Goal: Information Seeking & Learning: Check status

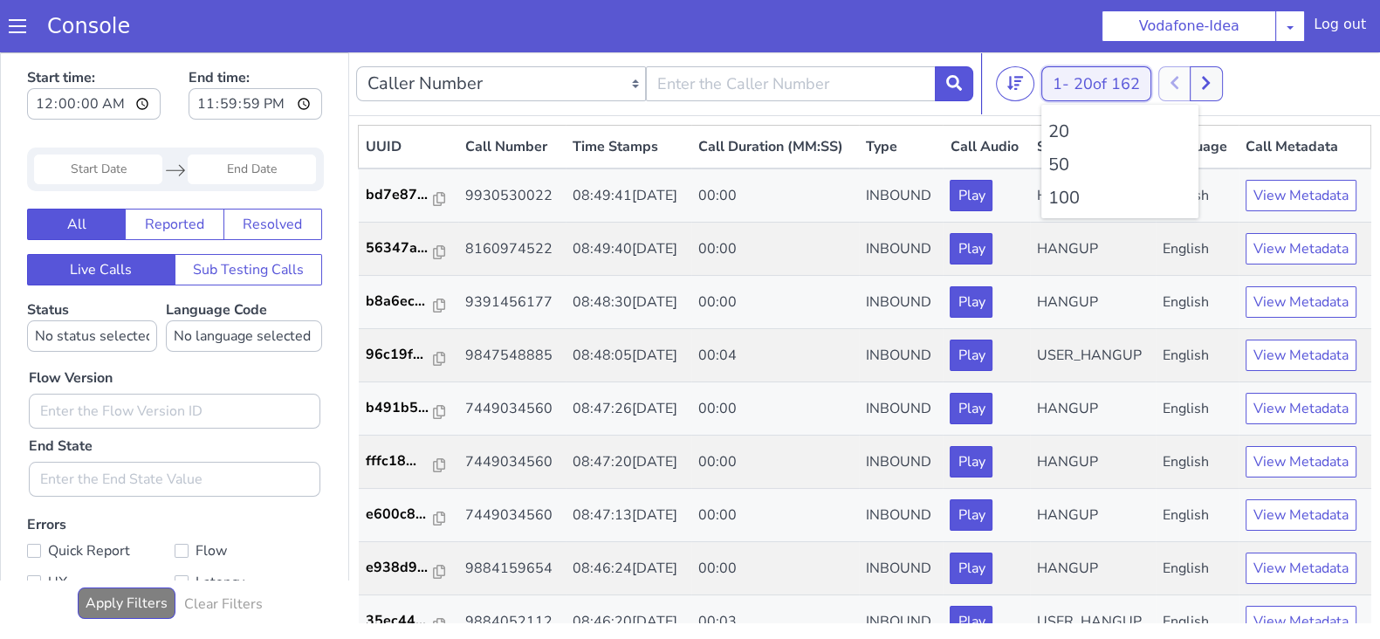
click at [1094, 20] on button "1 - 20 of 162" at bounding box center [1126, 15] width 110 height 35
click at [1201, 103] on icon at bounding box center [1197, 106] width 8 height 13
click at [1025, 251] on button "1 - 20 of 162" at bounding box center [1053, 253] width 110 height 35
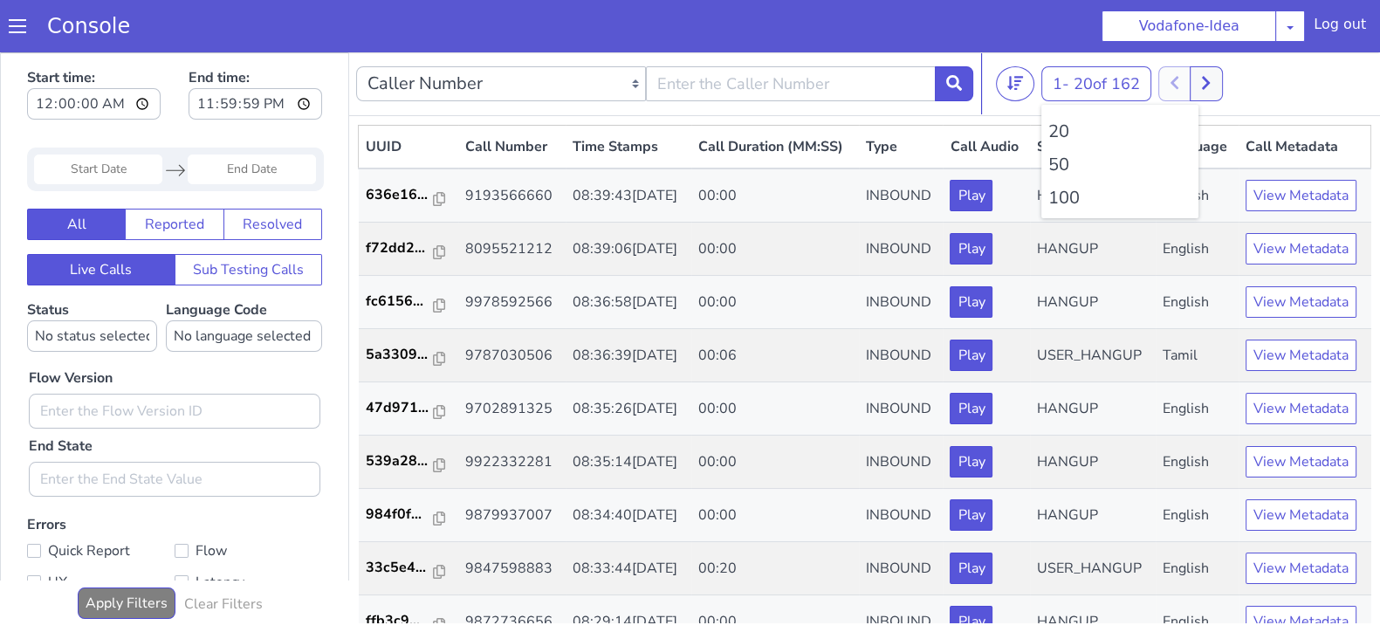
click at [1038, 297] on li "100" at bounding box center [1088, 301] width 143 height 26
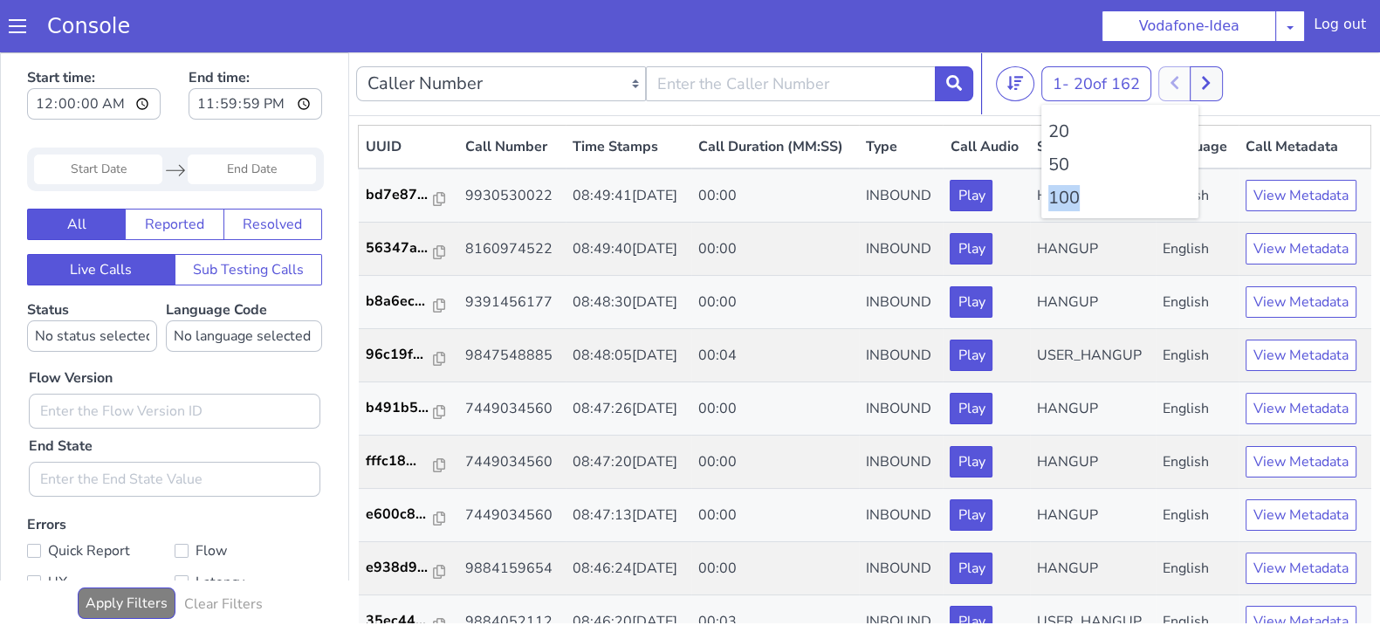
click at [1033, 321] on li "100" at bounding box center [1082, 325] width 143 height 26
click at [1183, 451] on button at bounding box center [1172, 450] width 32 height 35
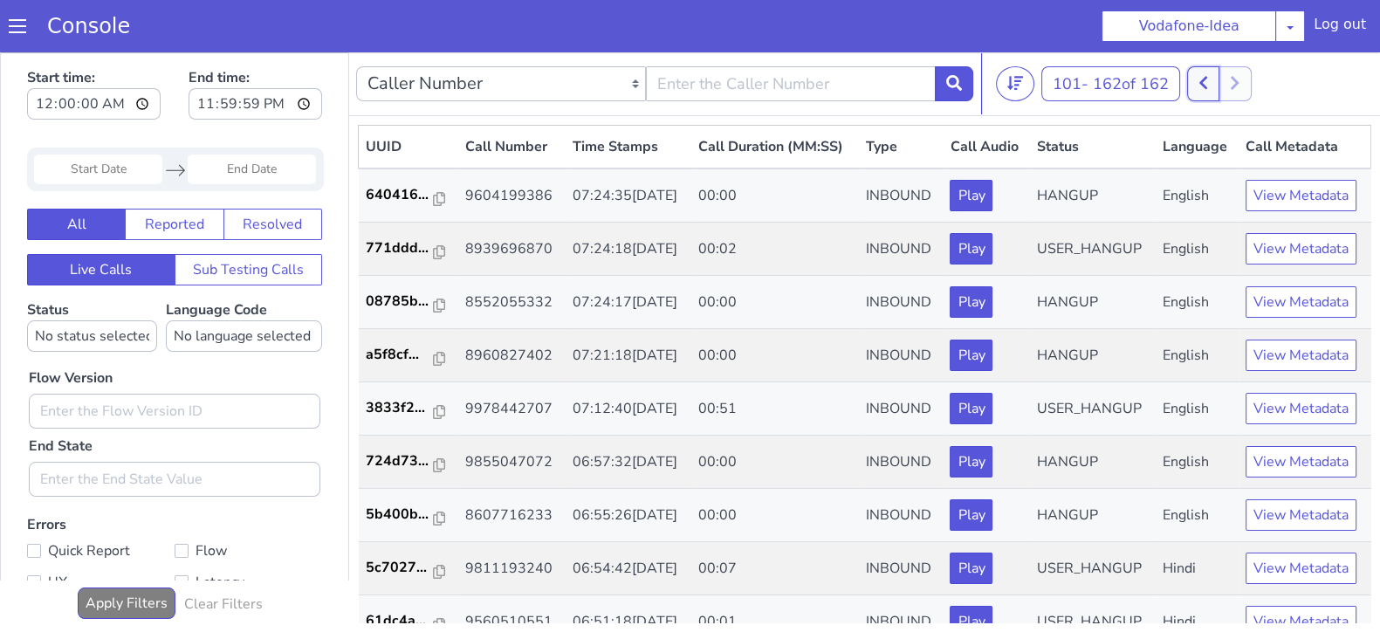
click at [1234, 98] on div "1 - 100 of 174 20 50 100" at bounding box center [1178, 98] width 377 height 35
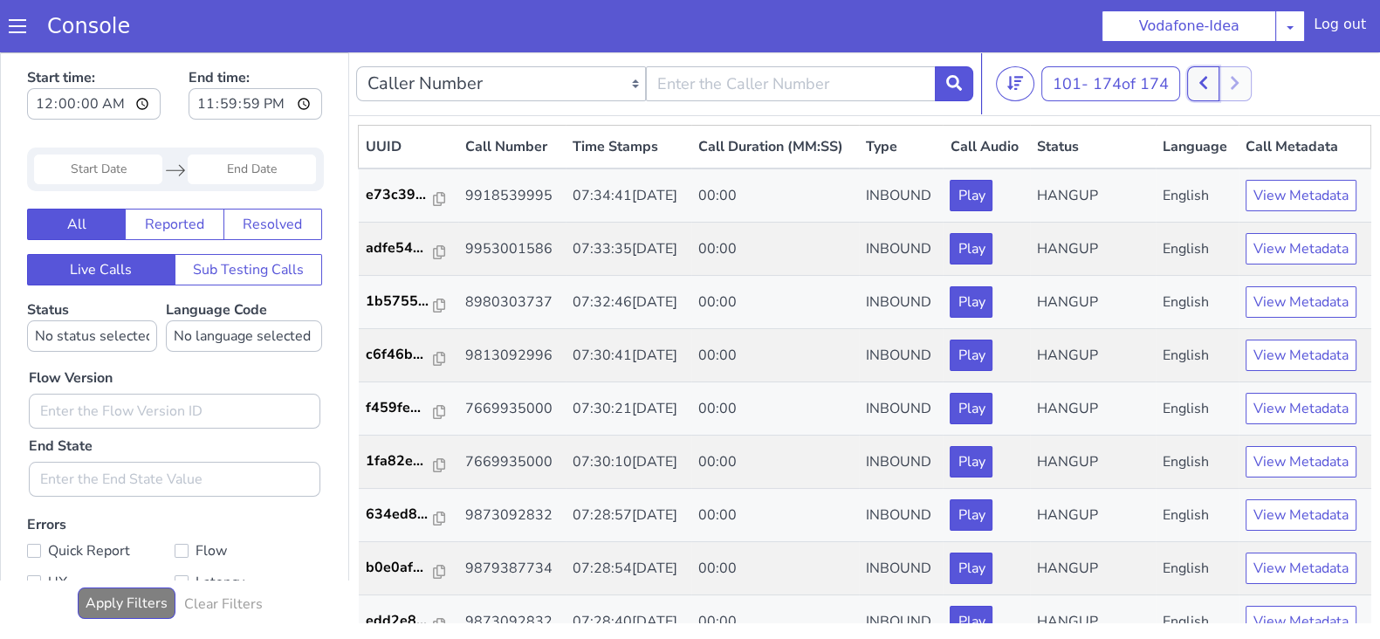
click at [1190, 504] on button at bounding box center [1181, 500] width 32 height 35
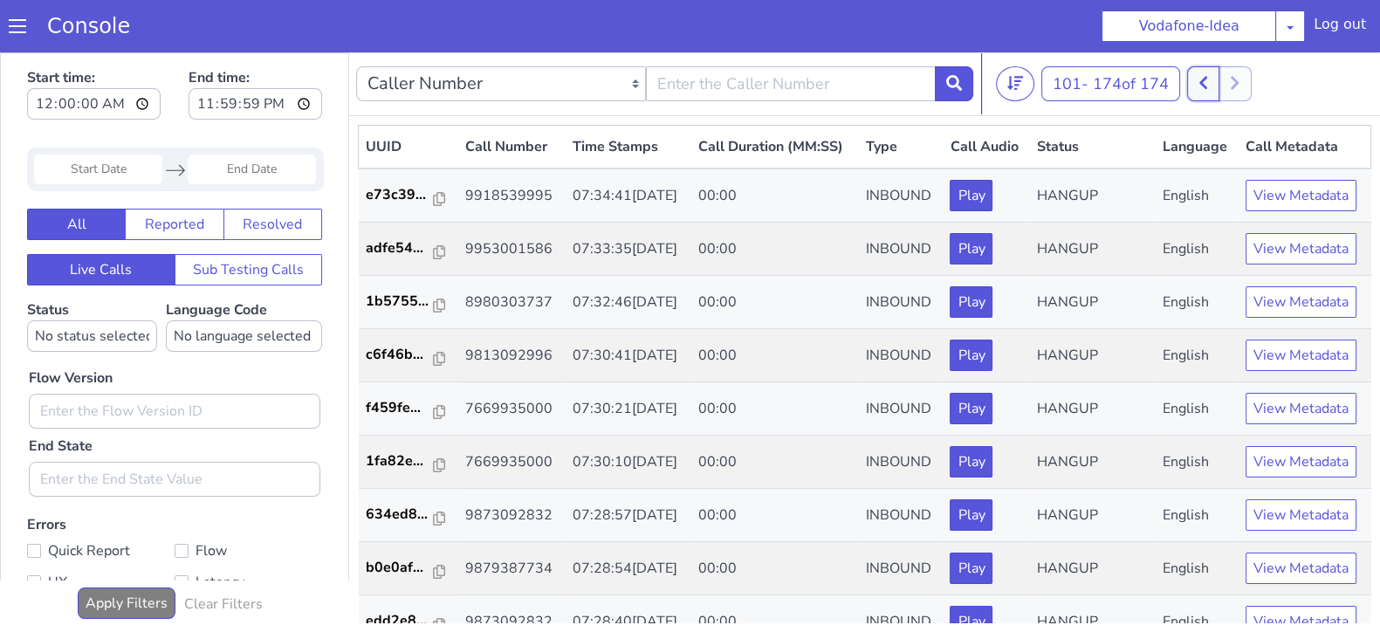
click at [1180, 152] on button at bounding box center [1182, 147] width 32 height 35
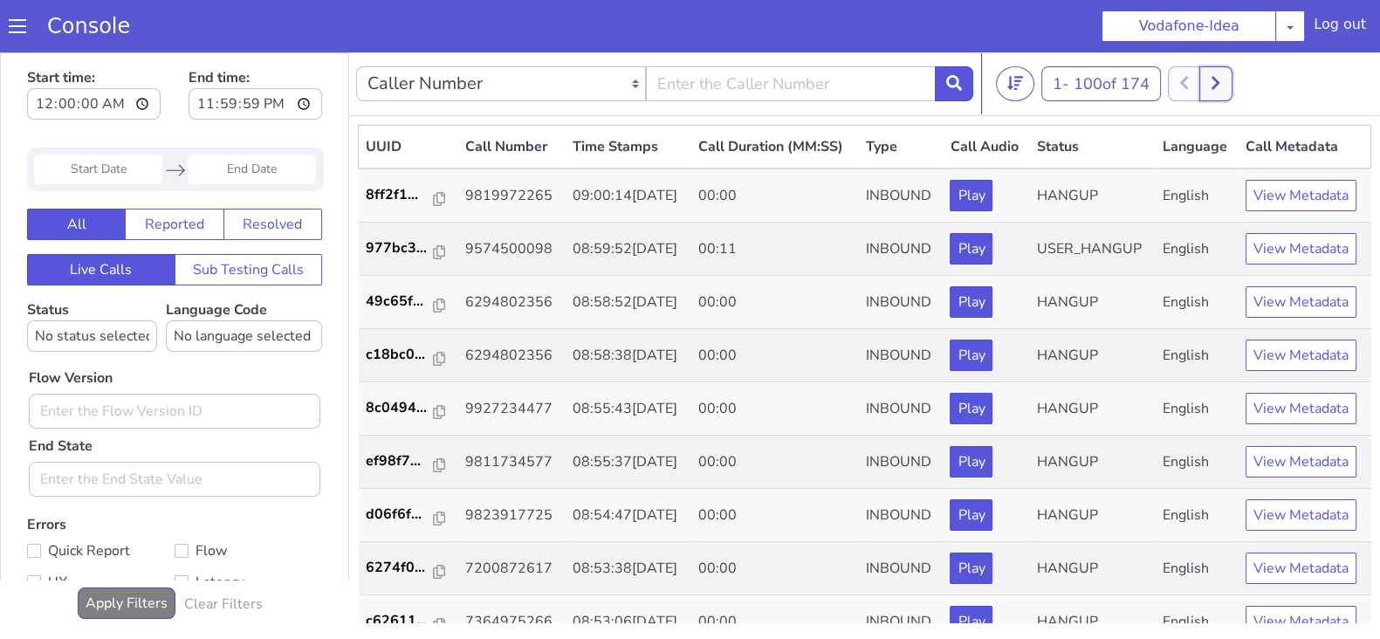
drag, startPoint x: 1178, startPoint y: 362, endPoint x: 1168, endPoint y: 361, distance: 9.6
click at [1197, 97] on button at bounding box center [1199, 95] width 32 height 35
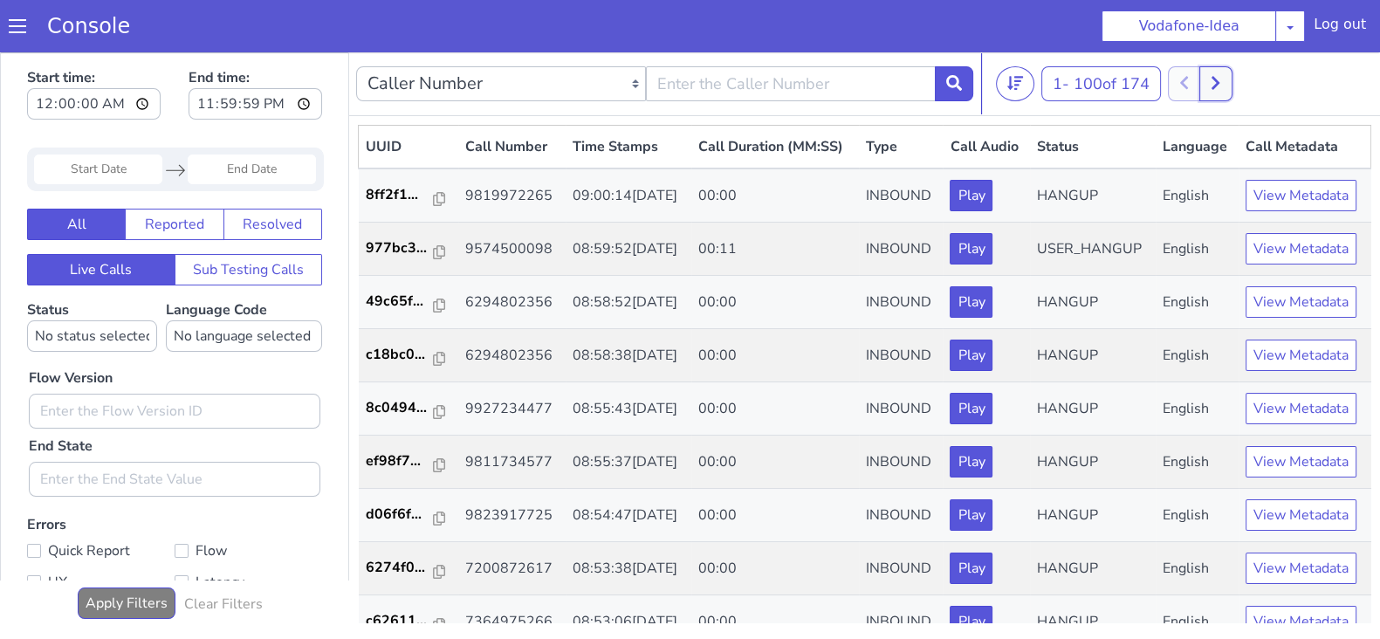
click at [1198, 125] on button at bounding box center [1201, 124] width 32 height 35
click at [1190, 89] on button at bounding box center [1199, 95] width 32 height 35
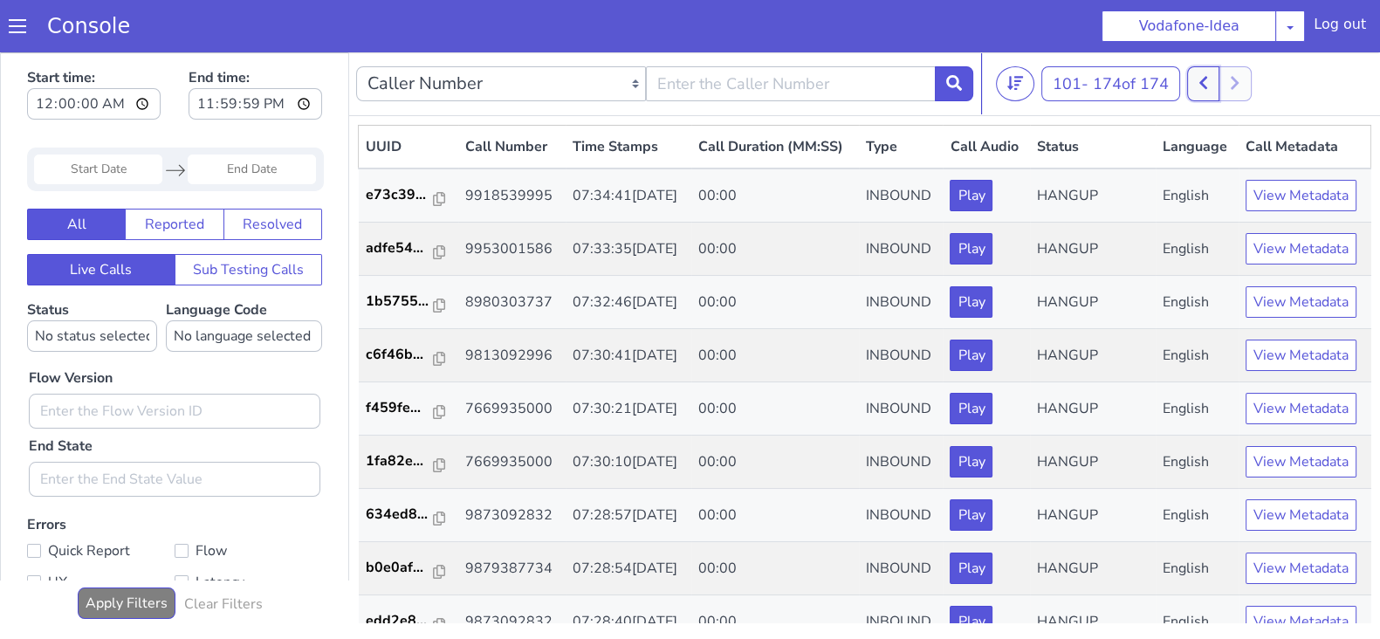
click at [1178, 278] on button at bounding box center [1169, 285] width 32 height 35
click at [1149, 352] on button at bounding box center [1153, 361] width 32 height 35
click at [1172, 296] on icon at bounding box center [1167, 303] width 10 height 16
click at [1159, 266] on icon at bounding box center [1158, 269] width 10 height 16
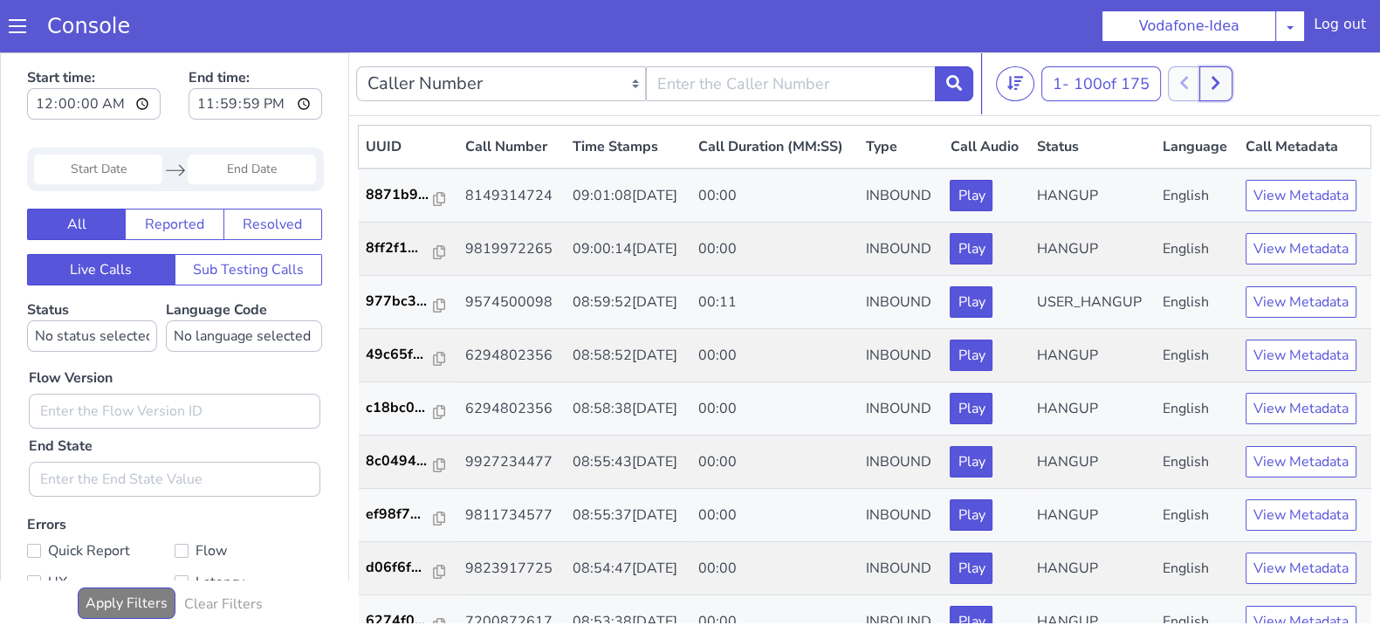
click at [1184, 154] on icon at bounding box center [1180, 155] width 10 height 16
click at [1225, 39] on icon at bounding box center [1221, 41] width 10 height 16
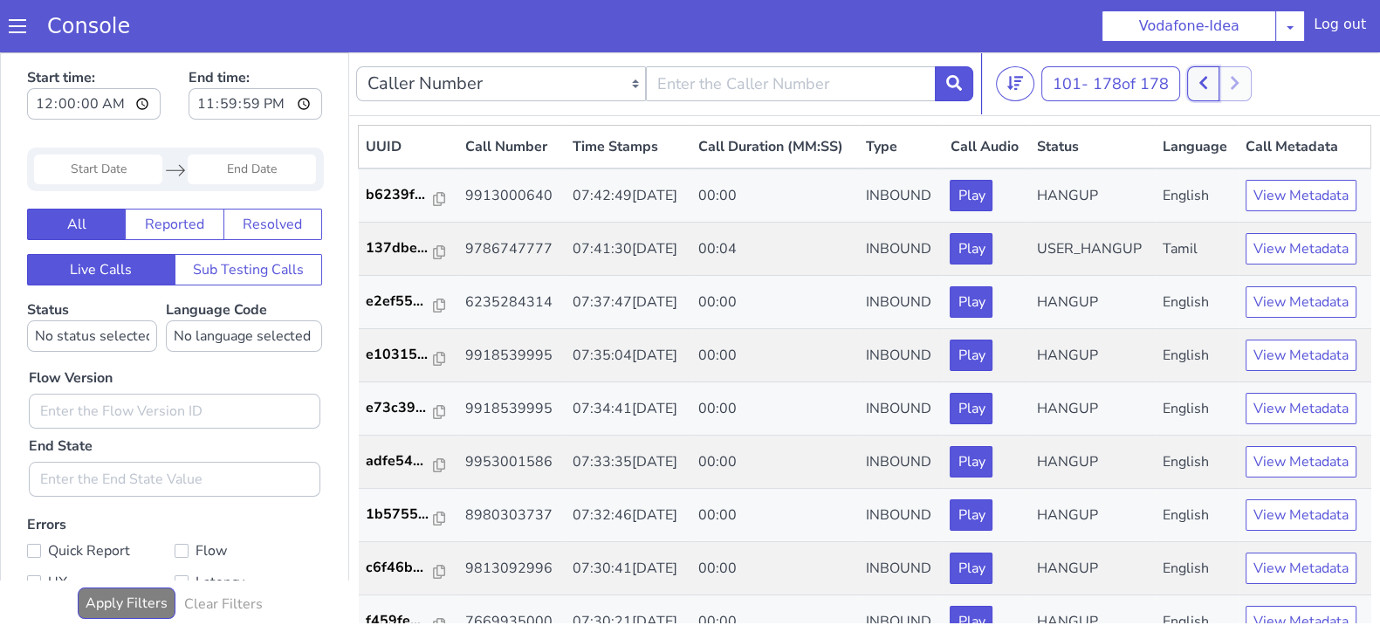
click at [1205, 84] on icon at bounding box center [1203, 85] width 8 height 13
click at [1203, 211] on div "1 - 100 of 178 20 50 100" at bounding box center [1147, 211] width 377 height 35
click at [1201, 88] on button at bounding box center [1203, 83] width 32 height 35
click at [1223, 104] on button at bounding box center [1208, 103] width 32 height 35
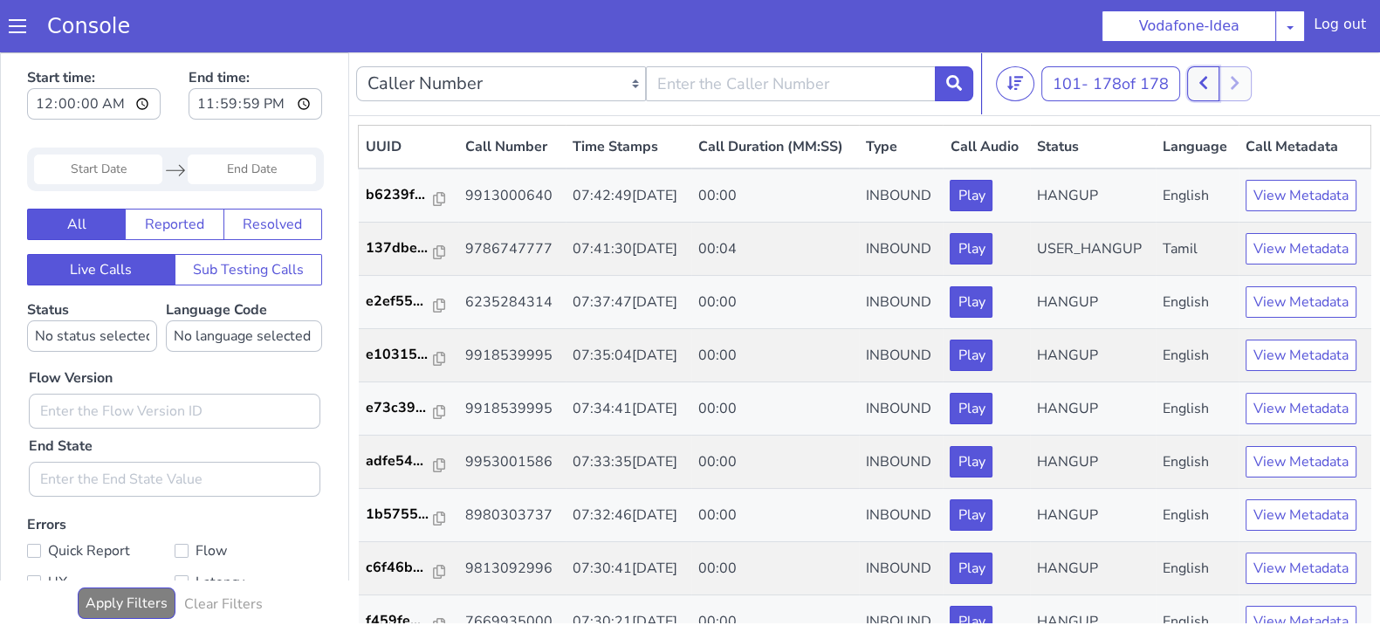
click at [1190, 120] on icon at bounding box center [1189, 124] width 10 height 16
click at [1172, 285] on button at bounding box center [1157, 286] width 32 height 35
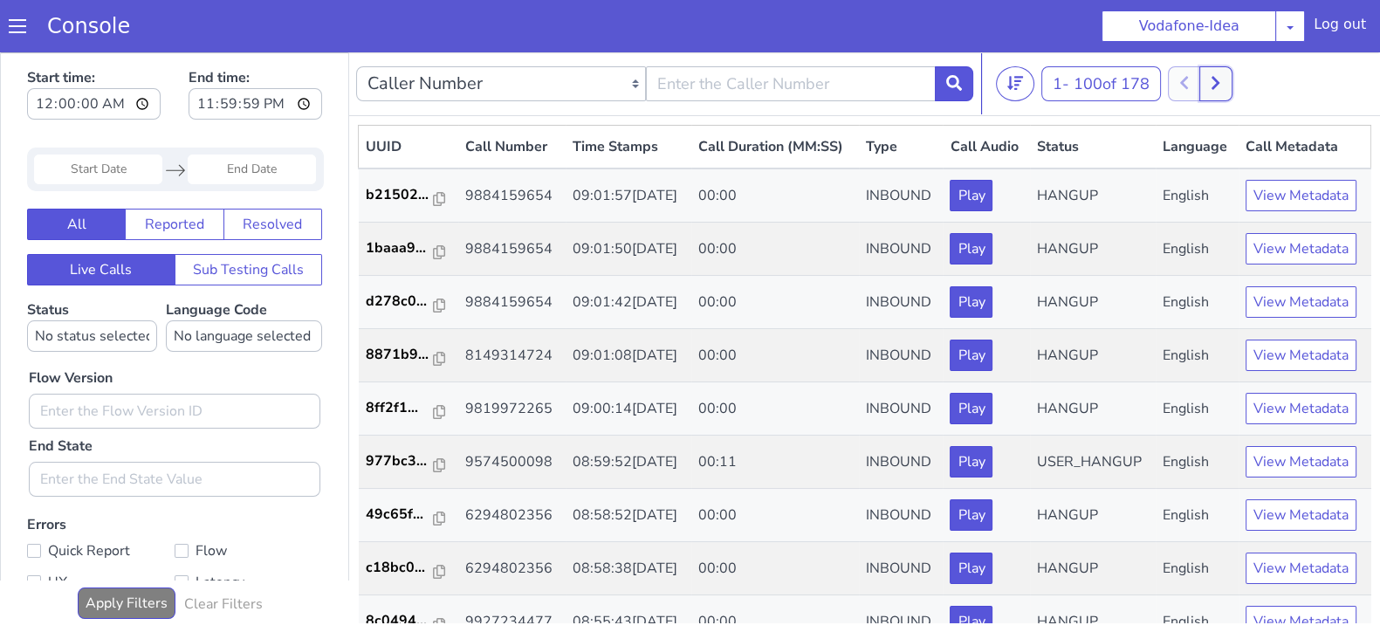
click at [1168, 322] on icon at bounding box center [1167, 320] width 10 height 16
click at [1204, 80] on icon at bounding box center [1203, 85] width 10 height 16
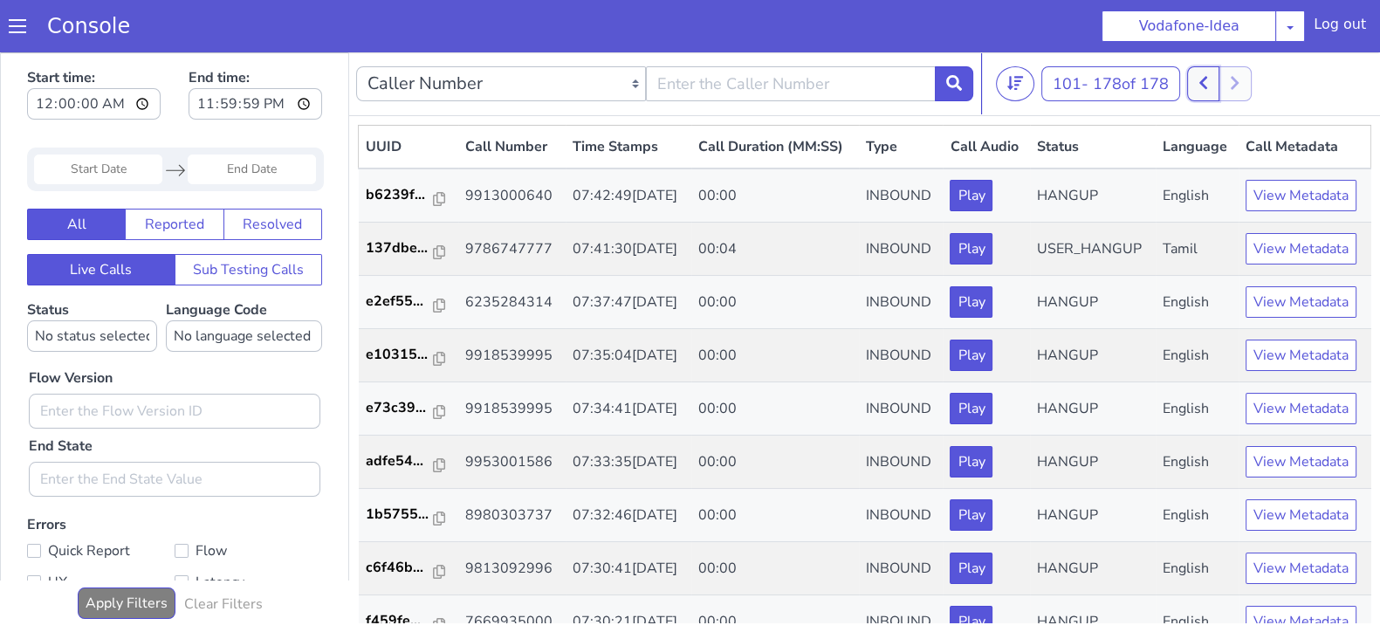
click at [1191, 216] on button at bounding box center [1178, 211] width 32 height 35
click at [1169, 225] on icon at bounding box center [1165, 224] width 10 height 16
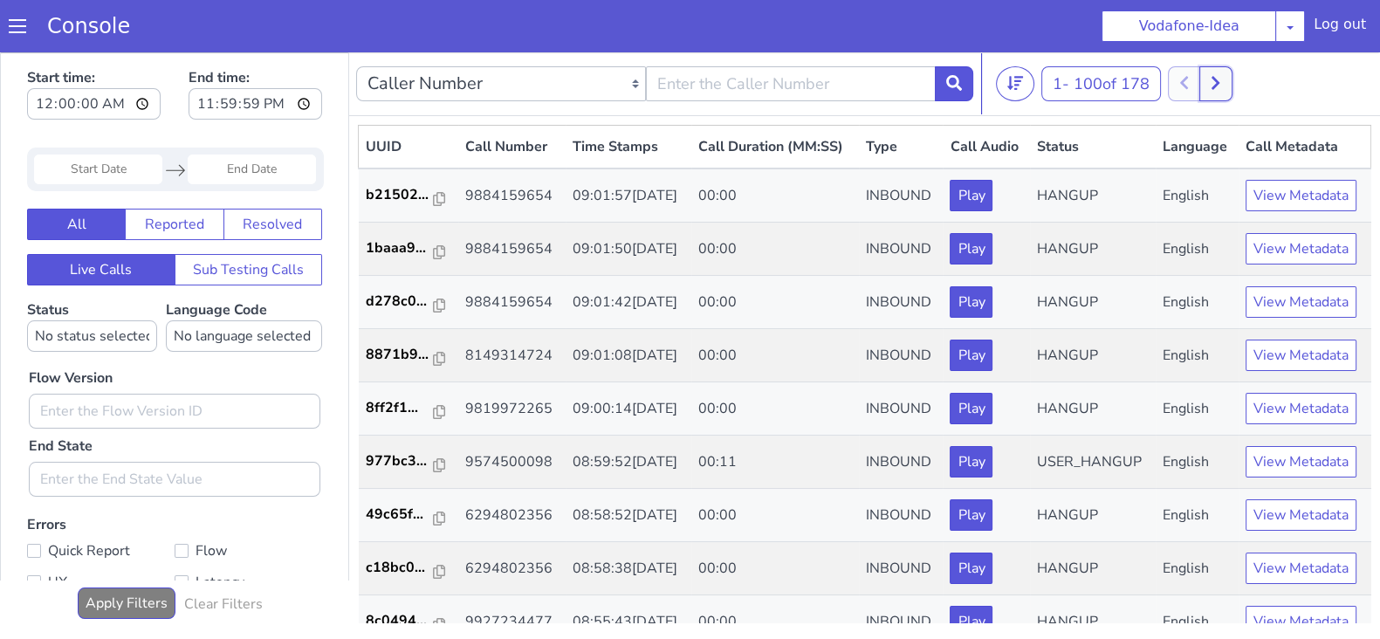
click at [1167, 226] on icon at bounding box center [1165, 224] width 10 height 16
click at [1212, 600] on icon at bounding box center [1212, 640] width 10 height 16
drag, startPoint x: 1173, startPoint y: 194, endPoint x: 1184, endPoint y: 194, distance: 11.3
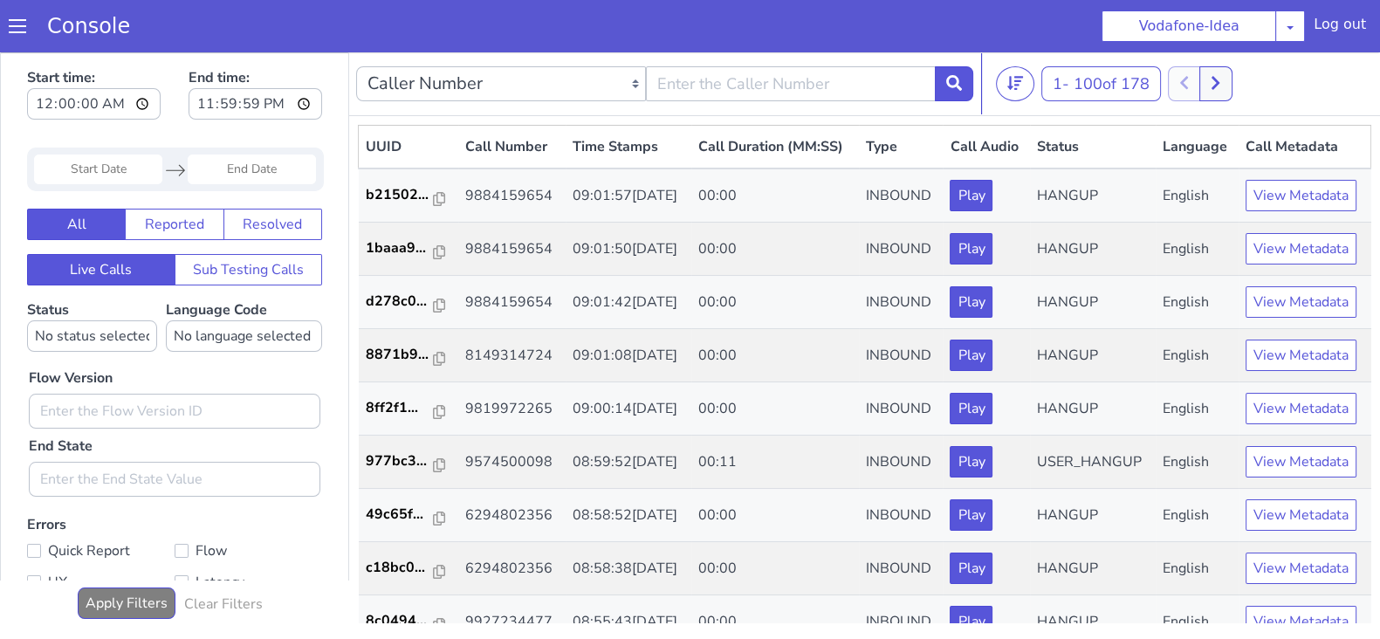
click at [1182, 206] on icon at bounding box center [1179, 210] width 8 height 13
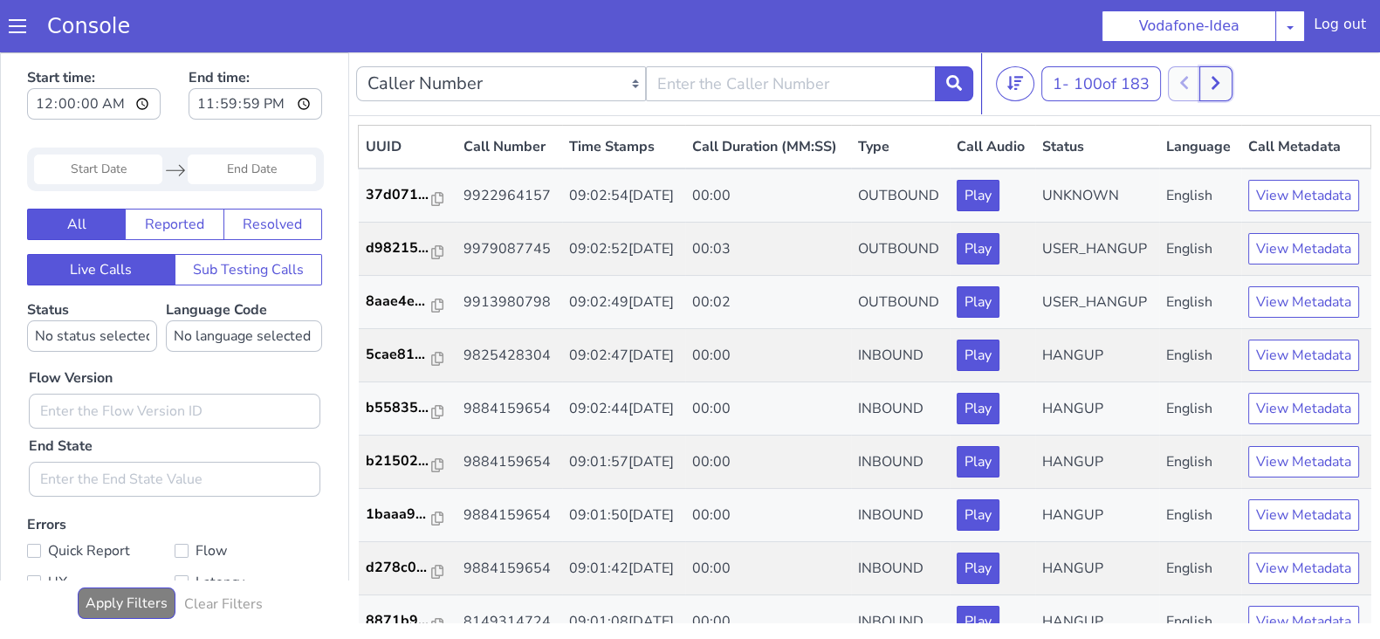
click at [1210, 103] on icon at bounding box center [1208, 101] width 10 height 16
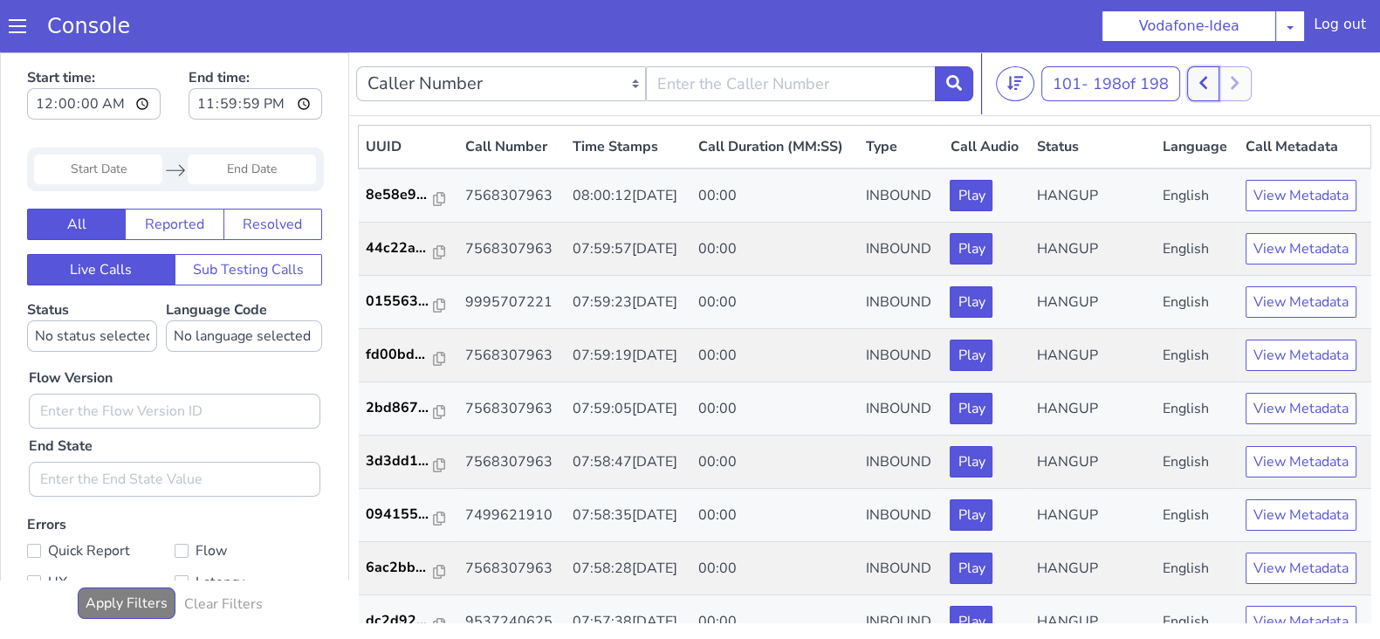
click at [1159, 241] on button at bounding box center [1162, 239] width 32 height 35
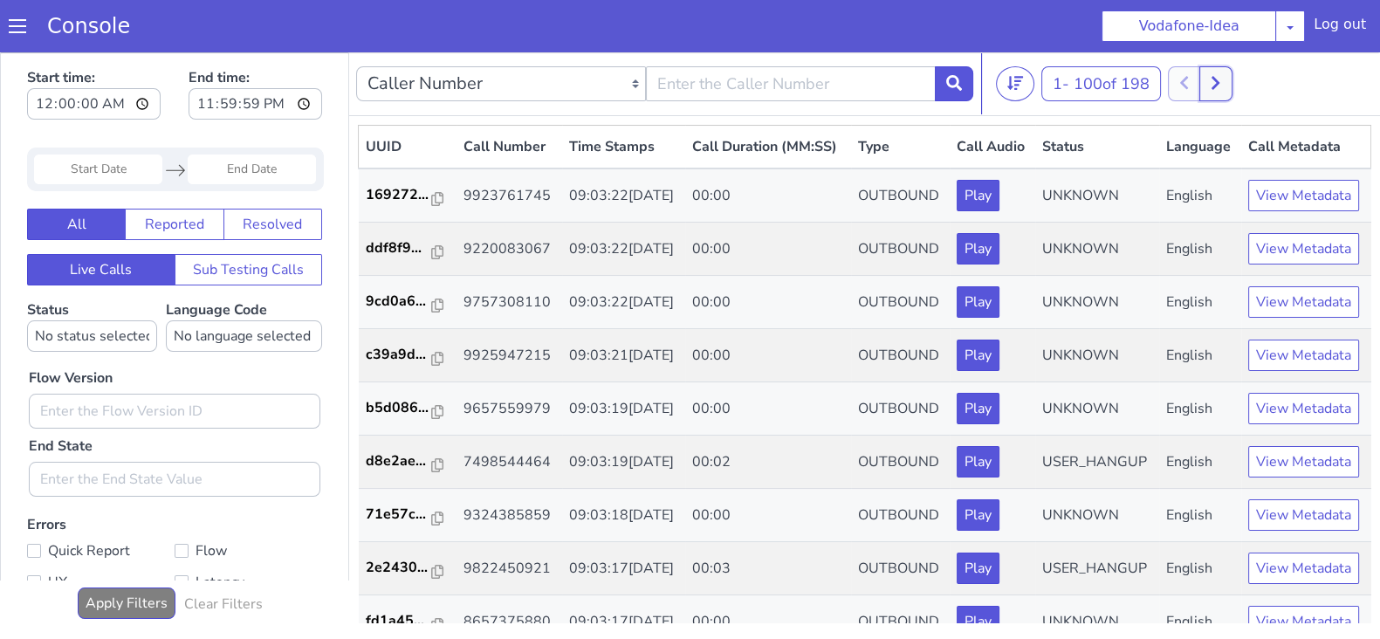
click at [1215, 99] on icon at bounding box center [1210, 98] width 10 height 16
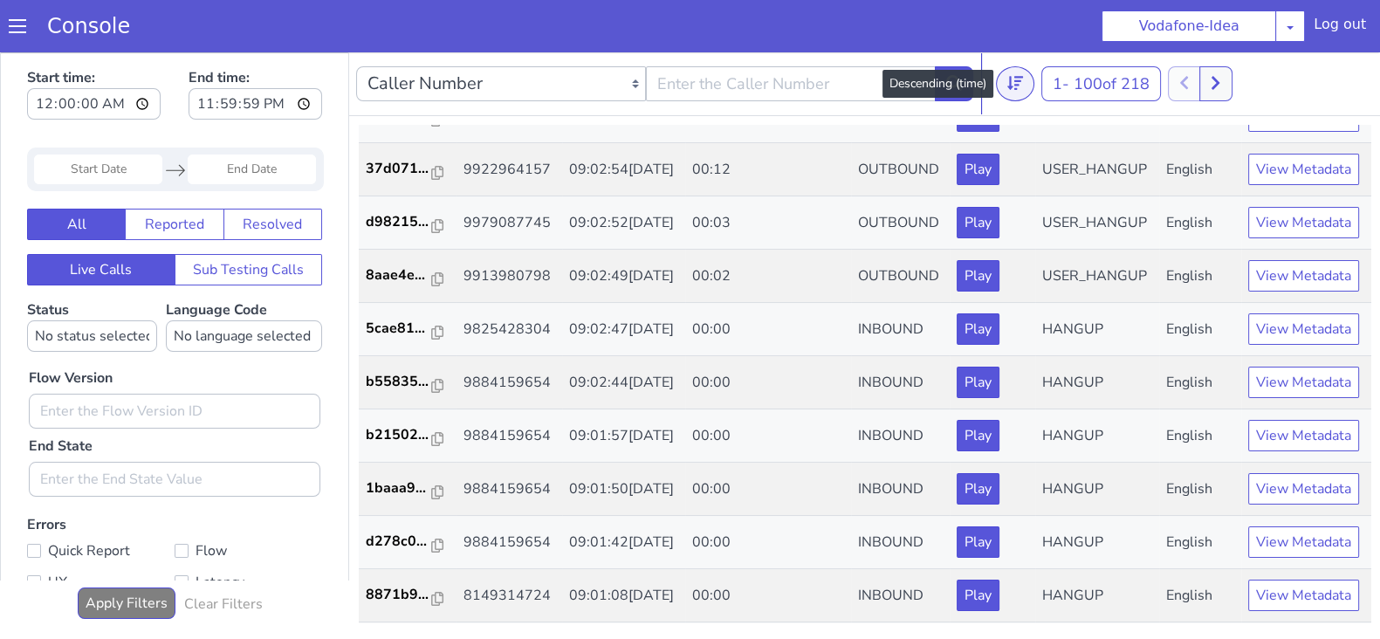
scroll to position [1933, 0]
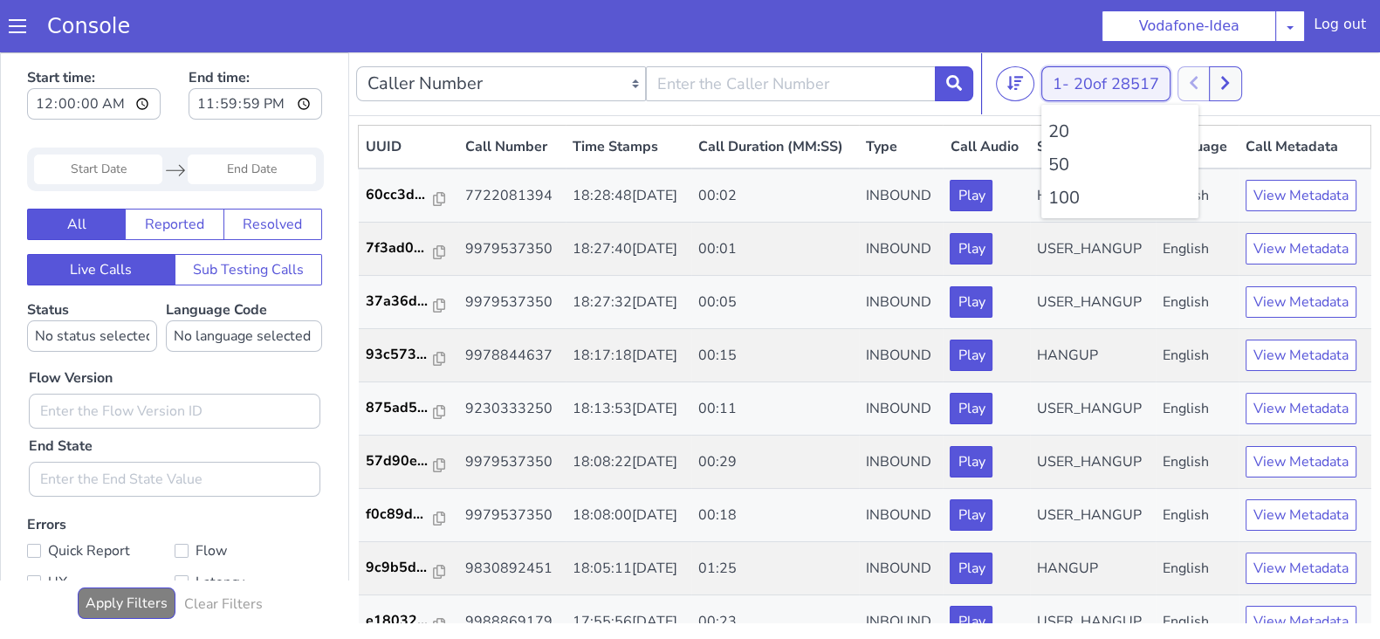
click at [1069, 81] on button "1 - 20 of 28517" at bounding box center [1105, 83] width 129 height 35
click at [1066, 194] on li "100" at bounding box center [1119, 198] width 143 height 26
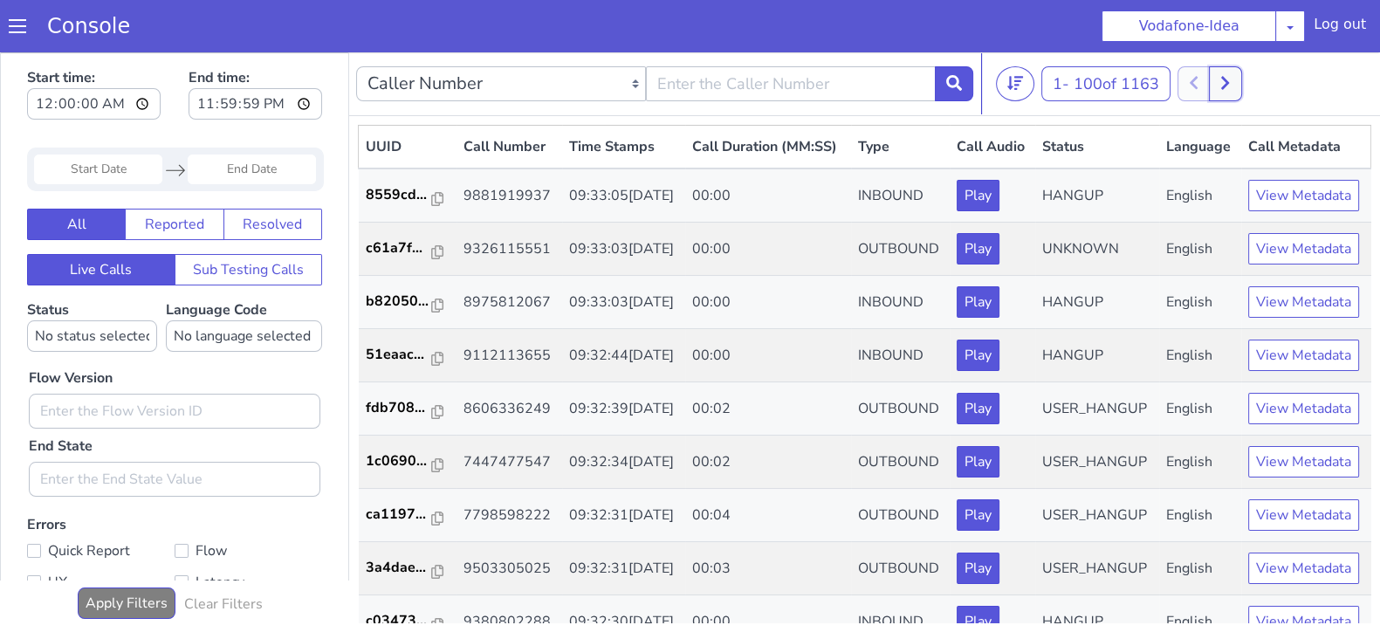
click at [1219, 86] on button at bounding box center [1225, 83] width 32 height 35
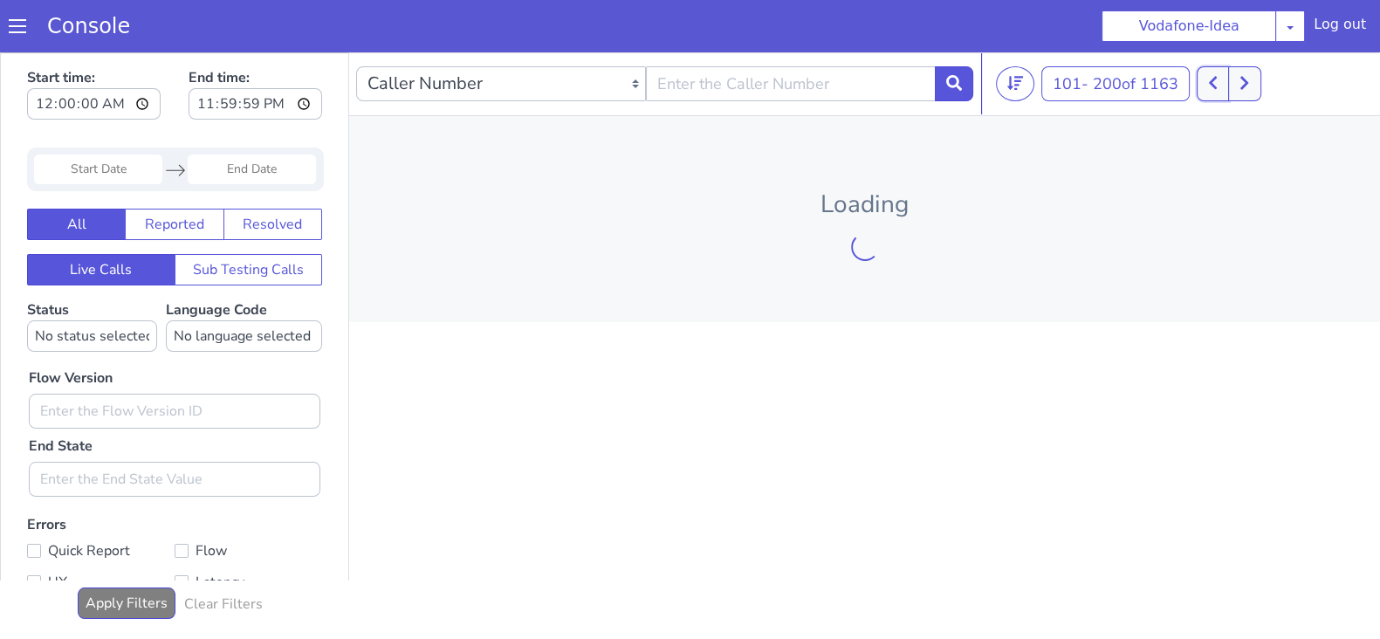
click at [1217, 86] on icon at bounding box center [1213, 83] width 10 height 16
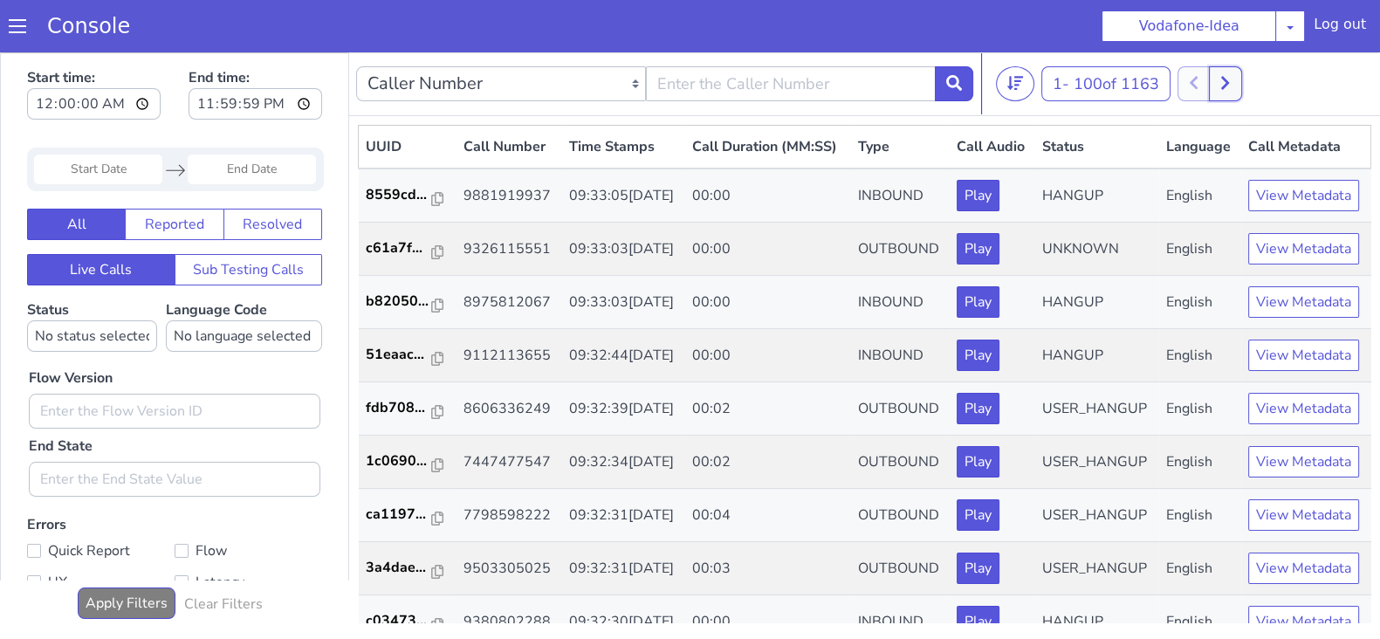
drag, startPoint x: 1223, startPoint y: 85, endPoint x: 1230, endPoint y: 72, distance: 14.8
click at [1225, 79] on icon at bounding box center [1225, 83] width 10 height 16
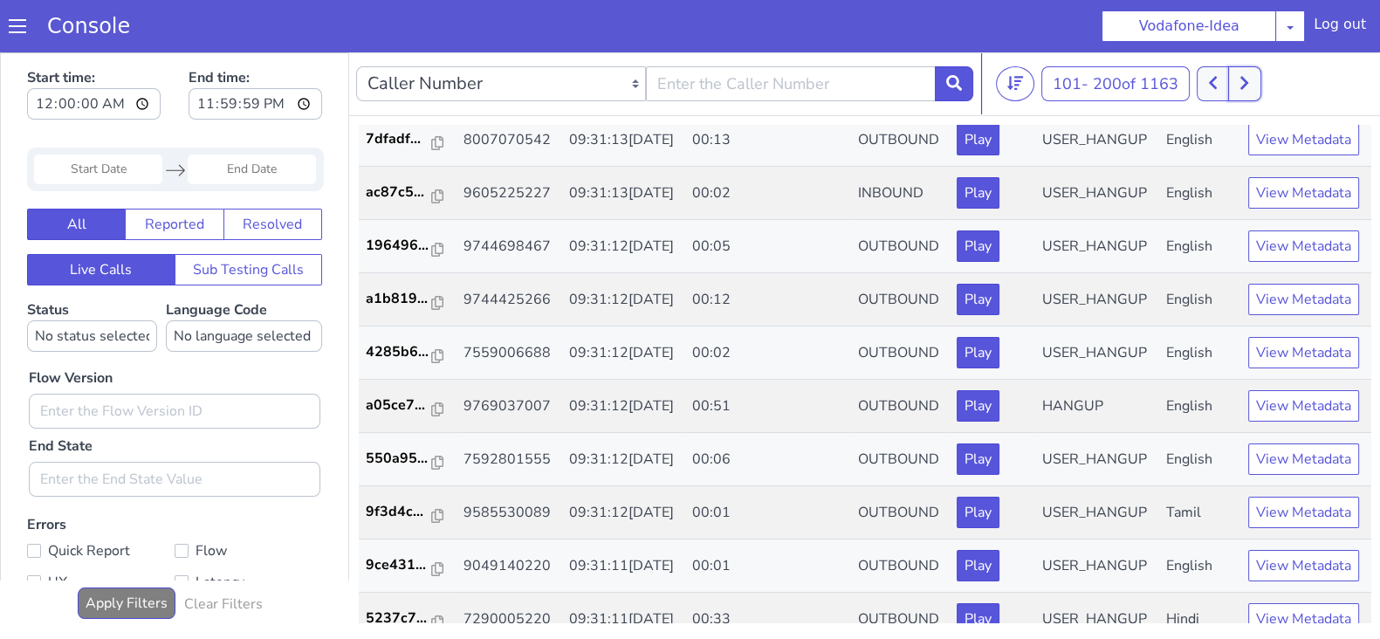
scroll to position [554, 0]
